Goal: Task Accomplishment & Management: Use online tool/utility

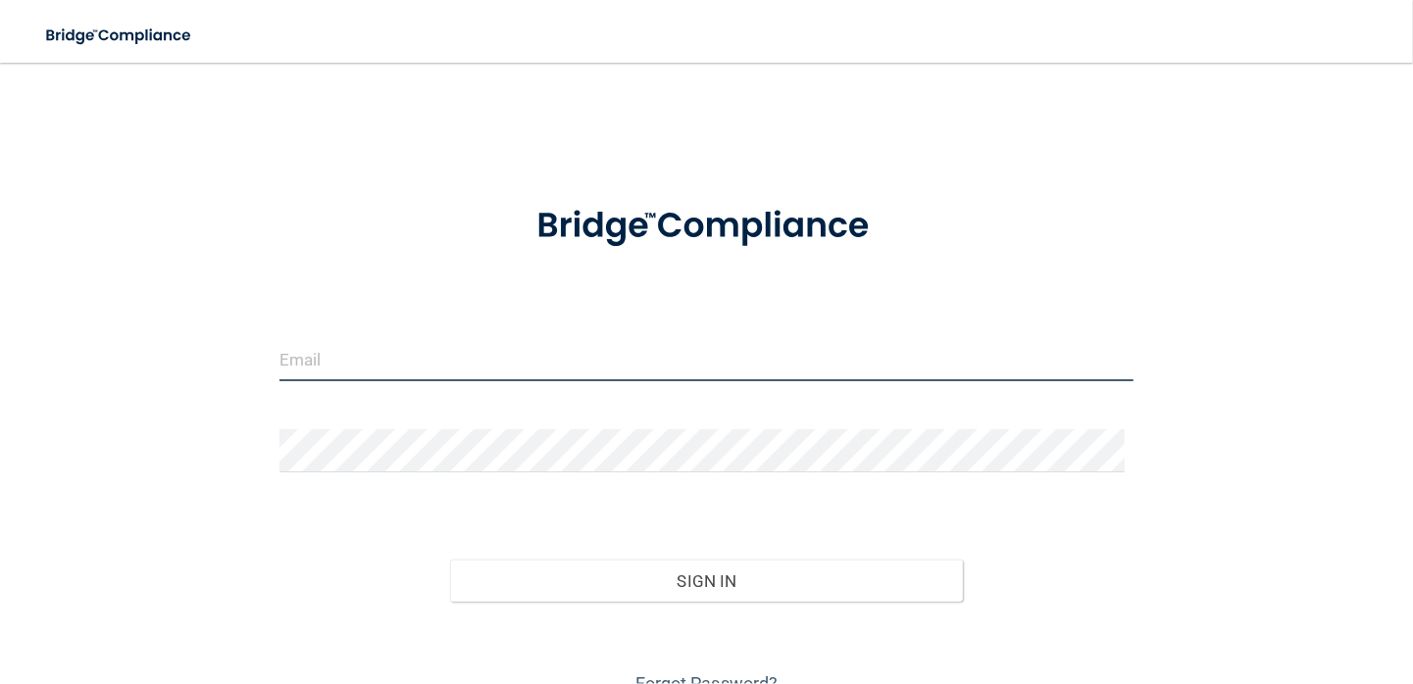
click at [376, 360] on input "email" at bounding box center [706, 359] width 854 height 44
type input "[EMAIL_ADDRESS][DOMAIN_NAME]"
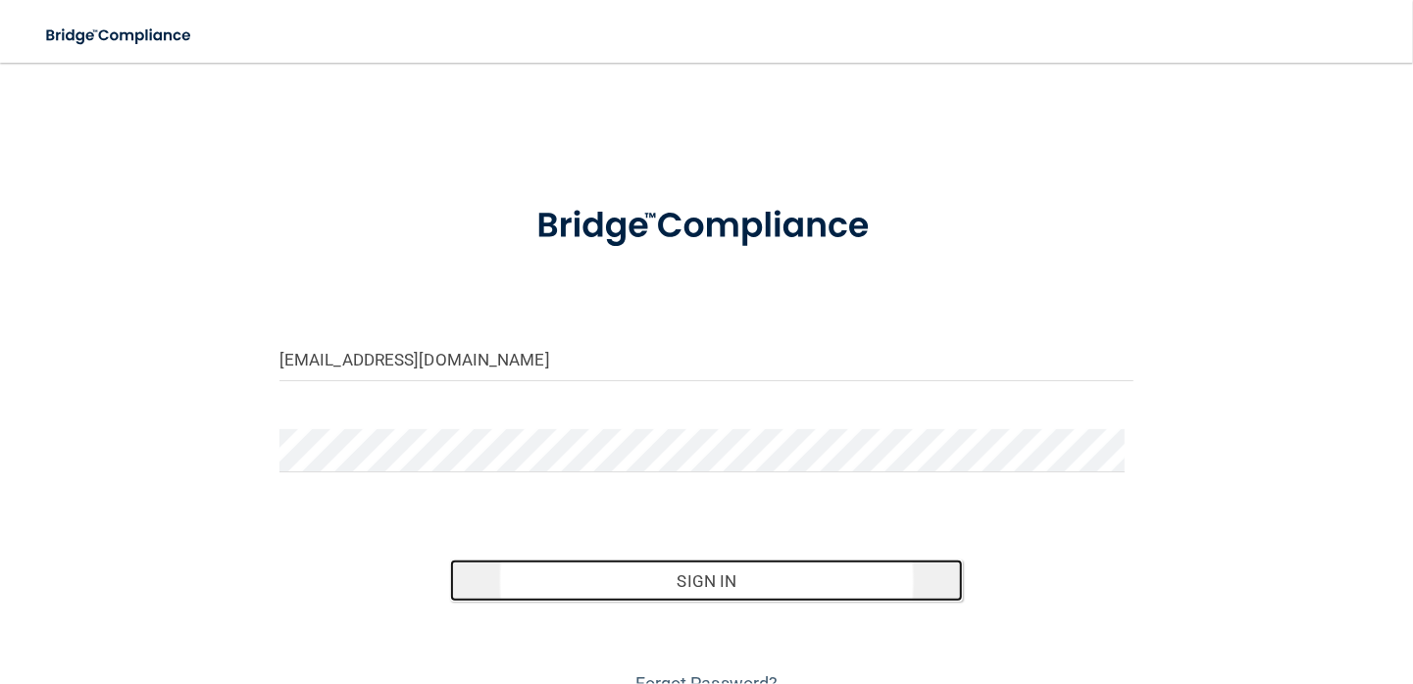
click at [741, 597] on button "Sign In" at bounding box center [706, 581] width 513 height 43
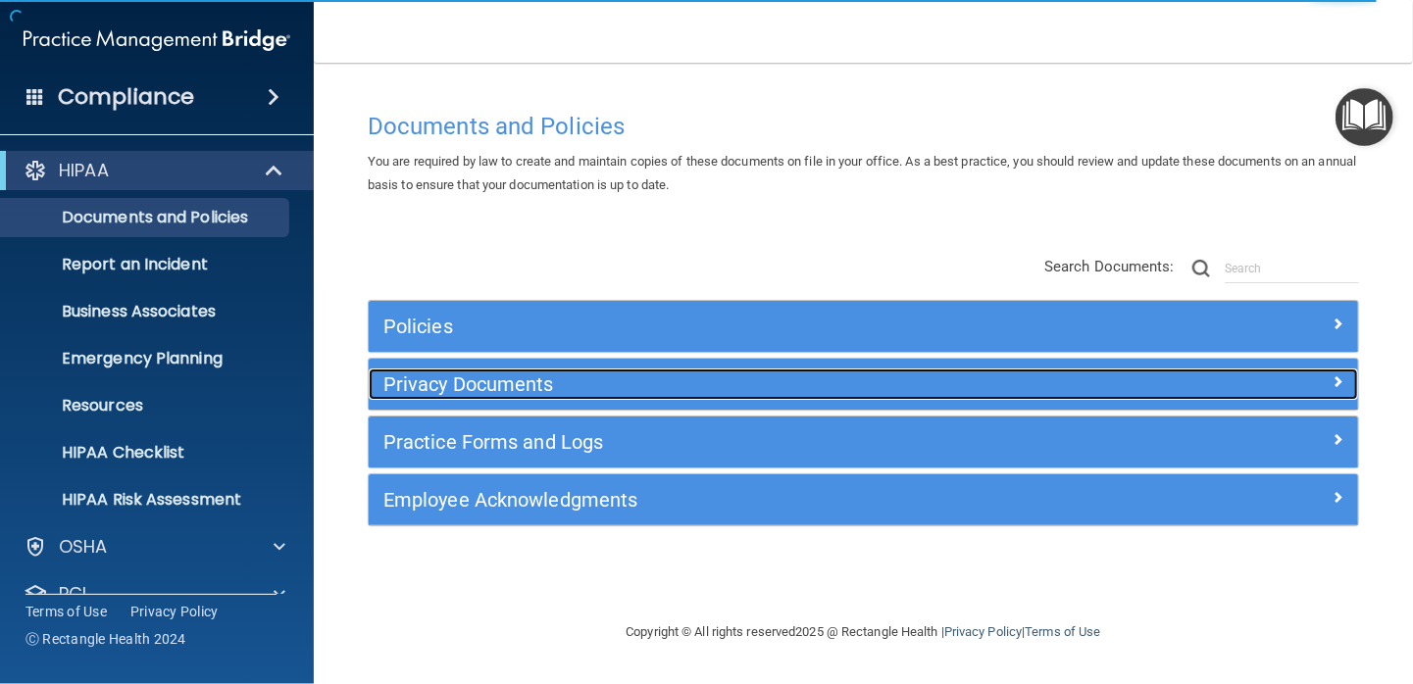
click at [1340, 378] on span at bounding box center [1338, 382] width 12 height 24
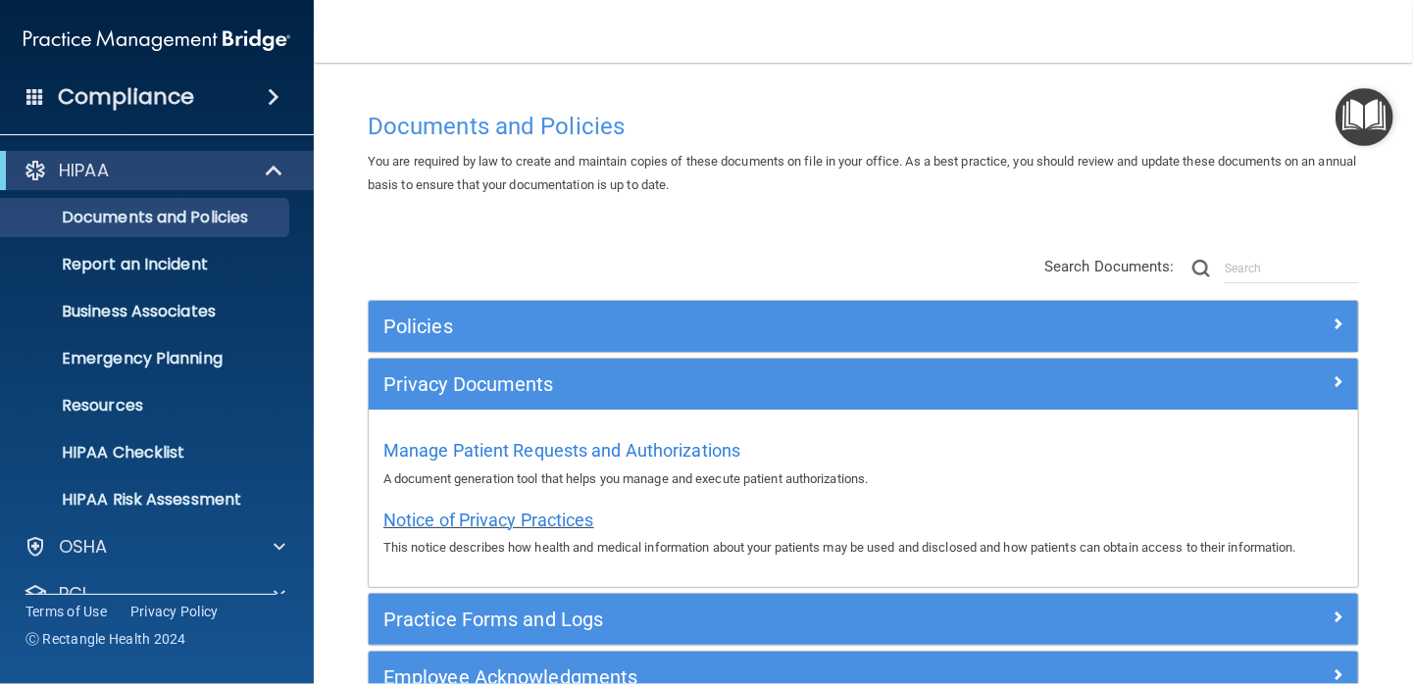
click at [523, 518] on span "Notice of Privacy Practices" at bounding box center [488, 520] width 211 height 21
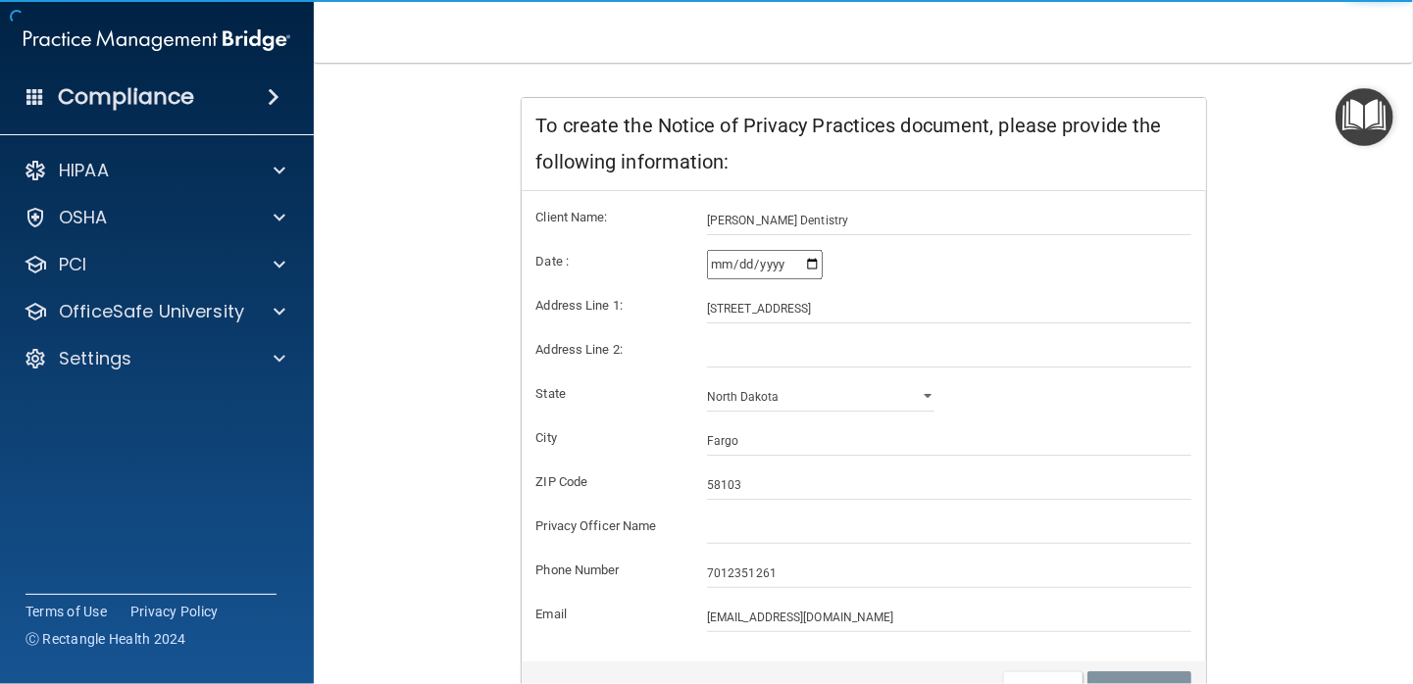
scroll to position [294, 0]
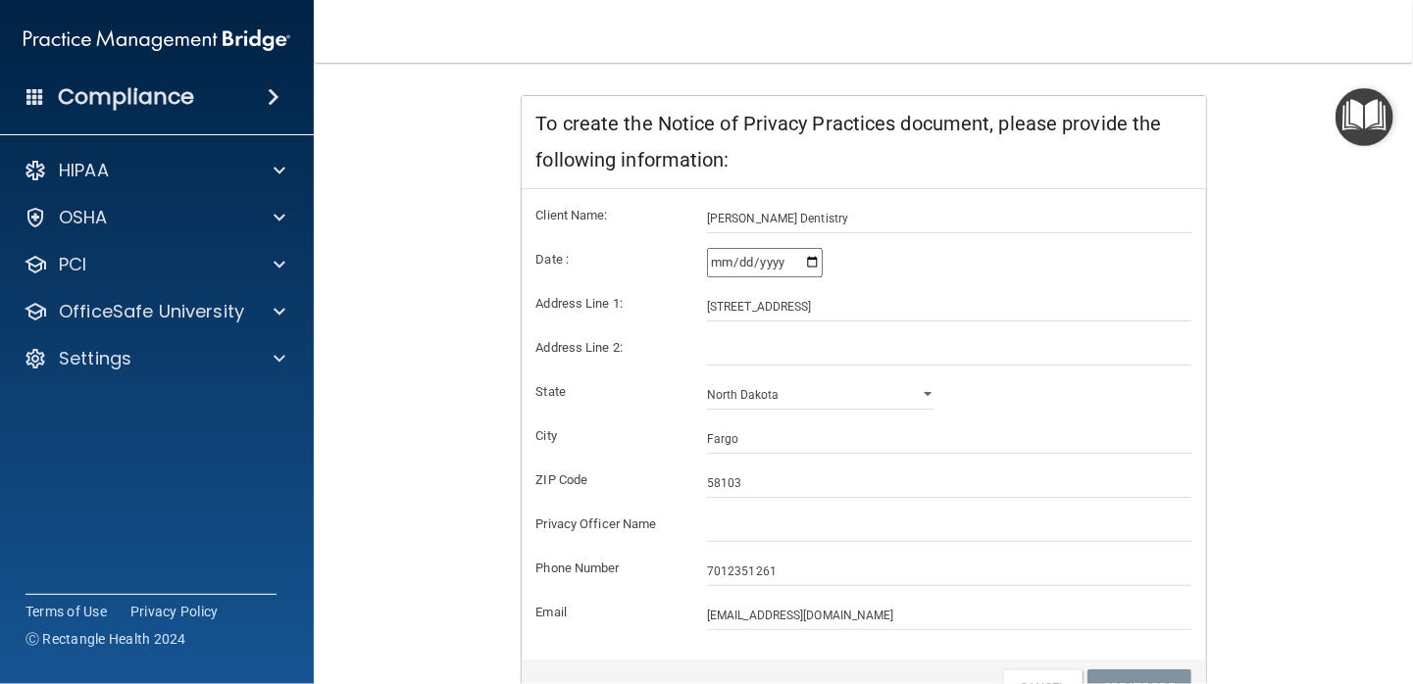
click at [811, 263] on input "[DATE]" at bounding box center [765, 262] width 116 height 29
type input "[DATE]"
click at [742, 535] on input "text" at bounding box center [949, 527] width 484 height 29
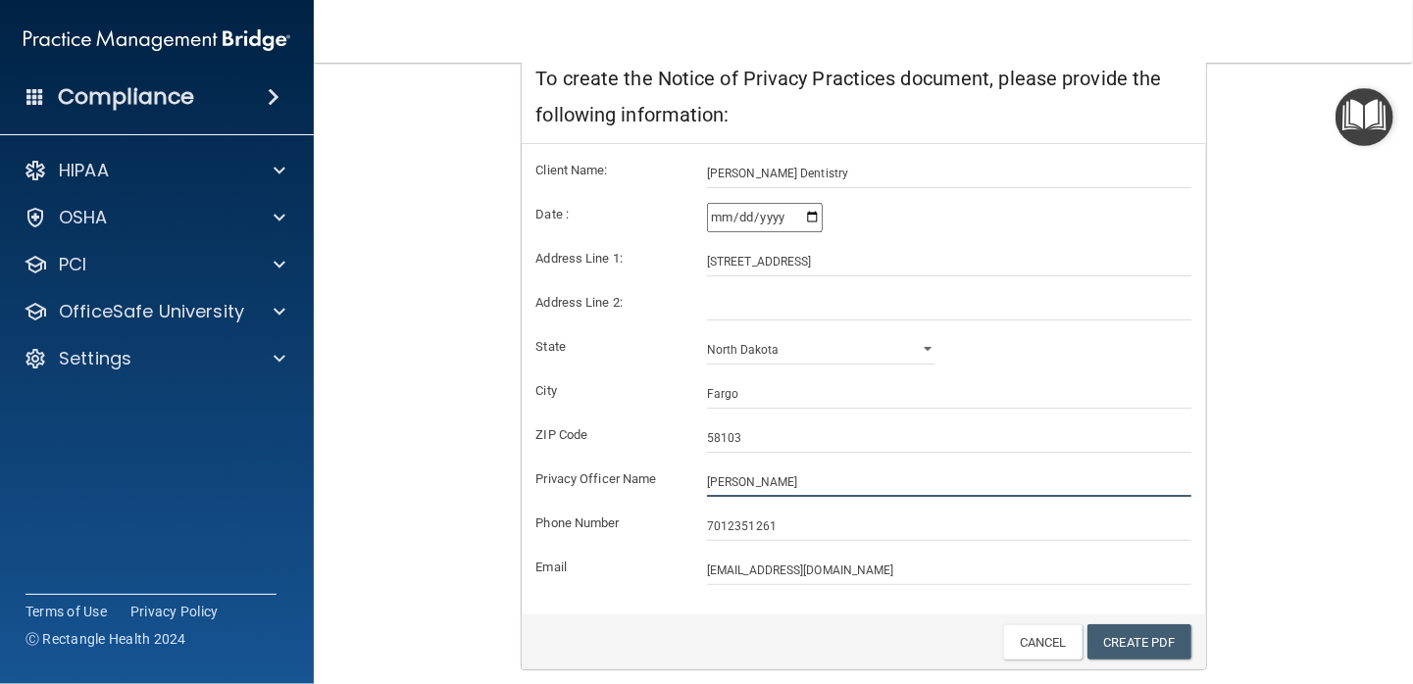
scroll to position [401, 0]
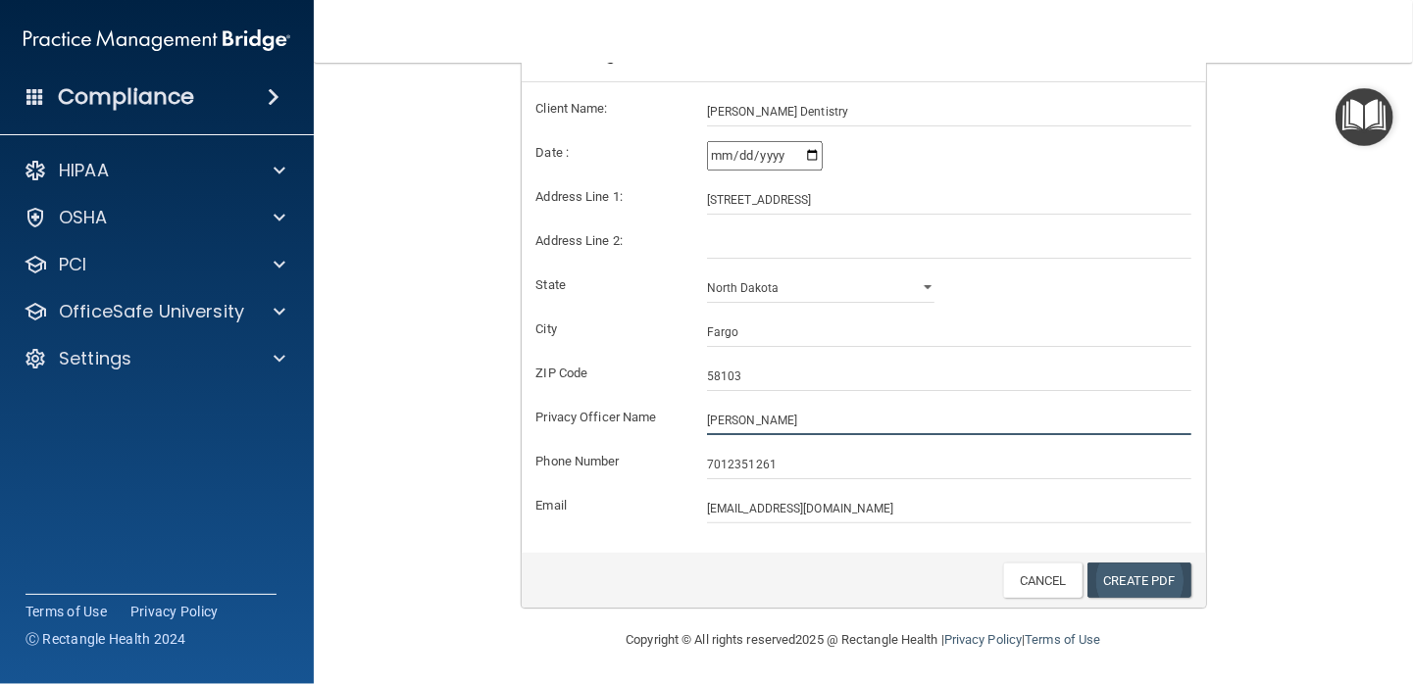
type input "[PERSON_NAME]"
click at [1129, 582] on link "Create PDF" at bounding box center [1139, 581] width 104 height 36
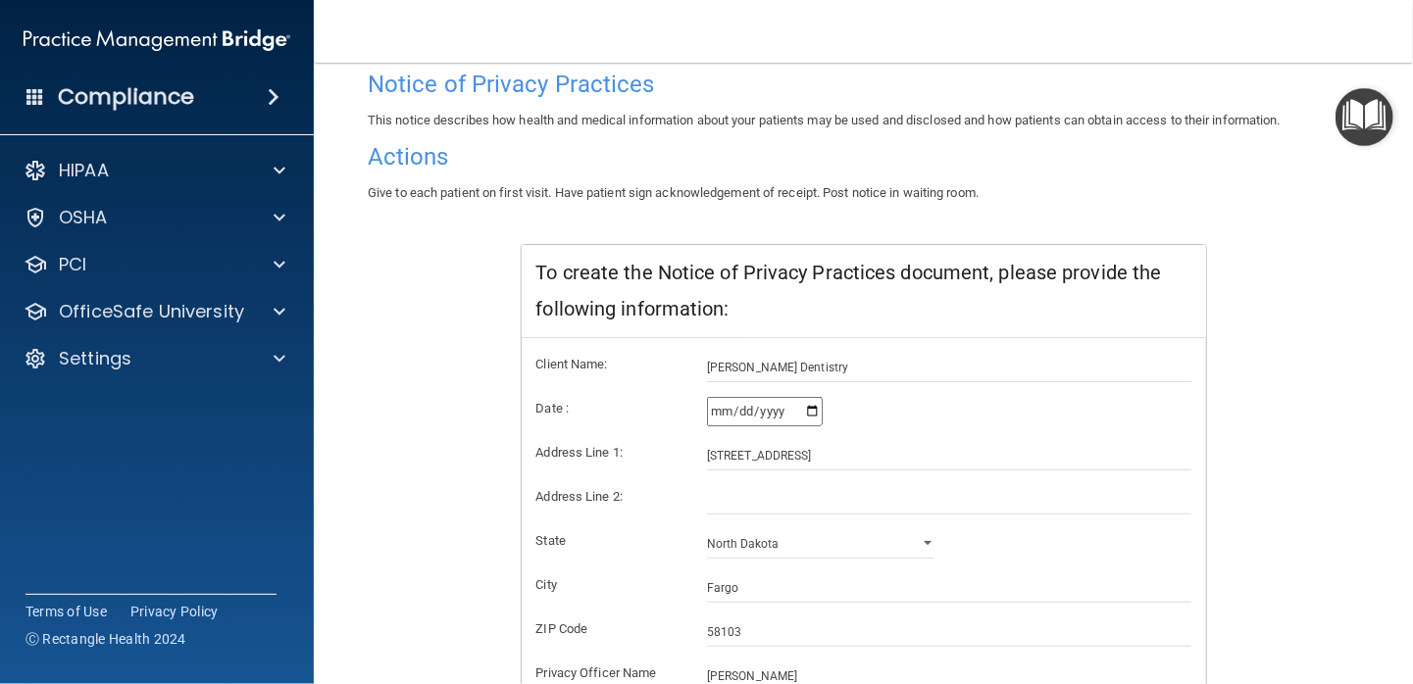
scroll to position [0, 0]
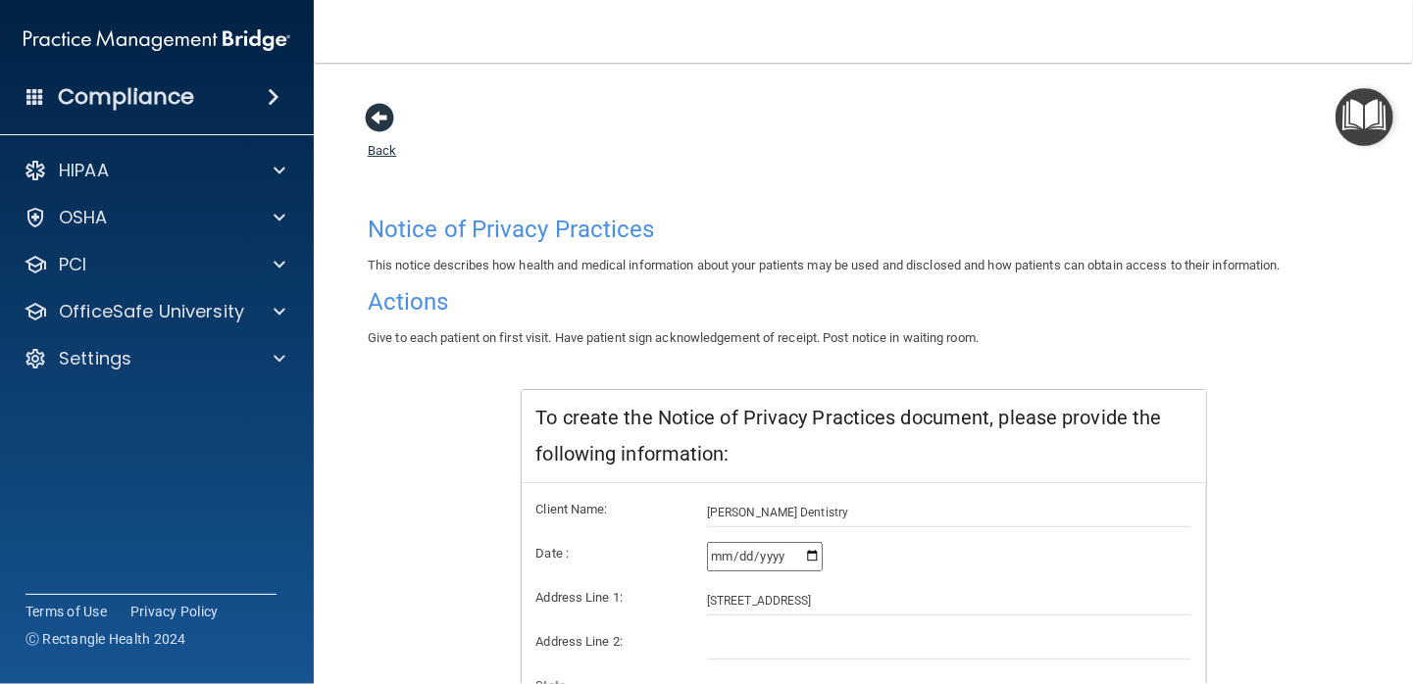
click at [382, 114] on span at bounding box center [379, 117] width 29 height 29
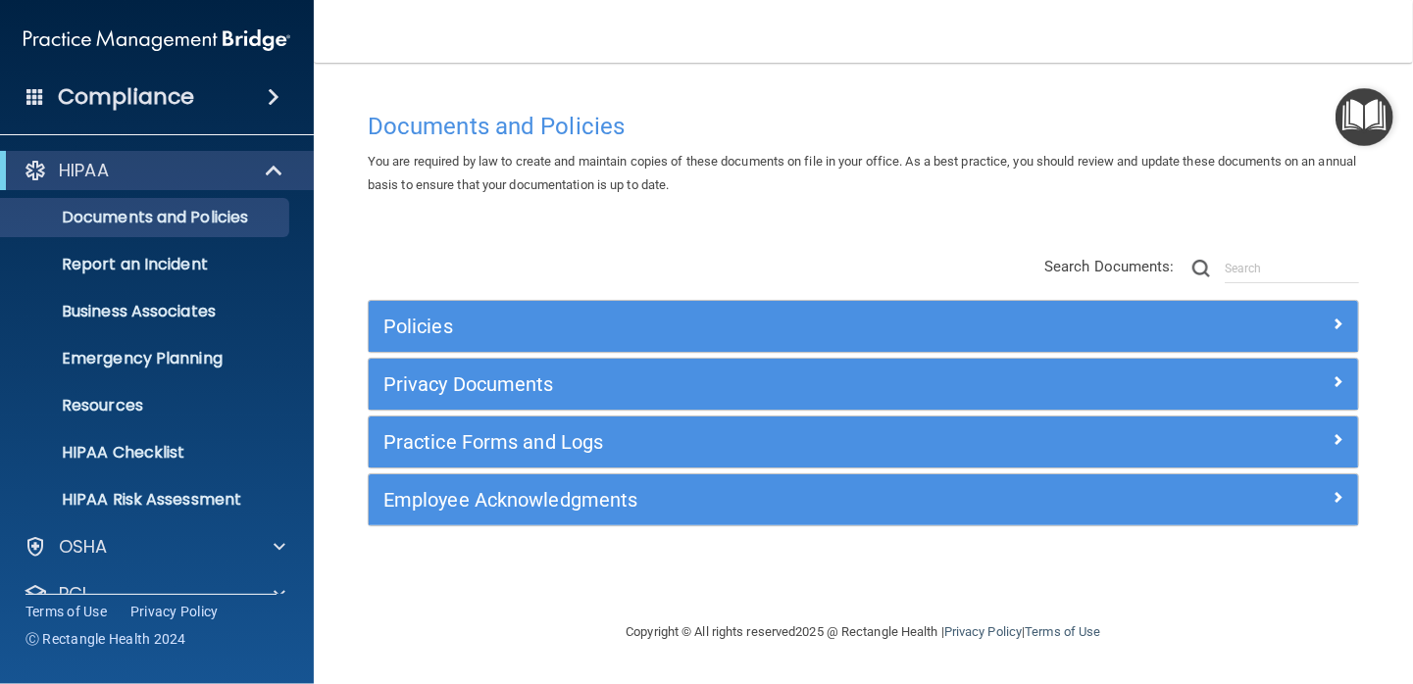
scroll to position [127, 0]
